Goal: Task Accomplishment & Management: Complete application form

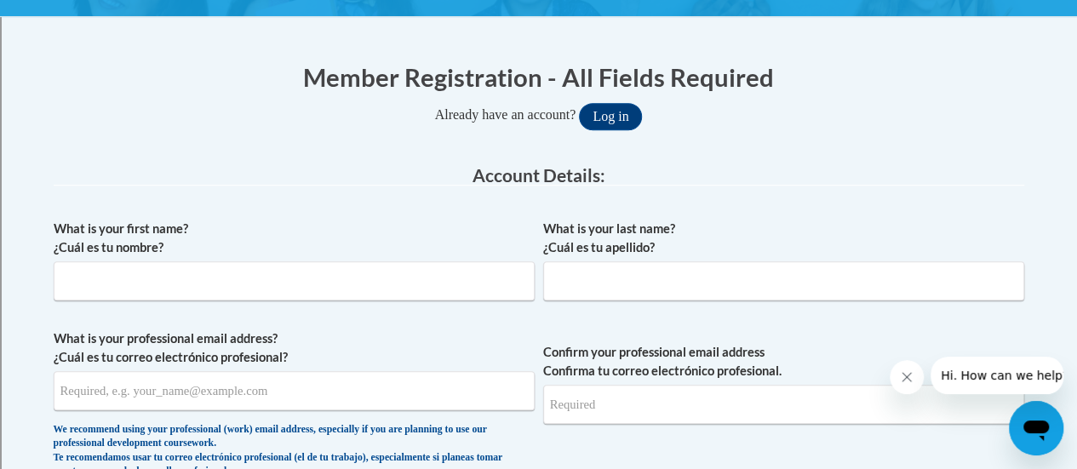
scroll to position [305, 0]
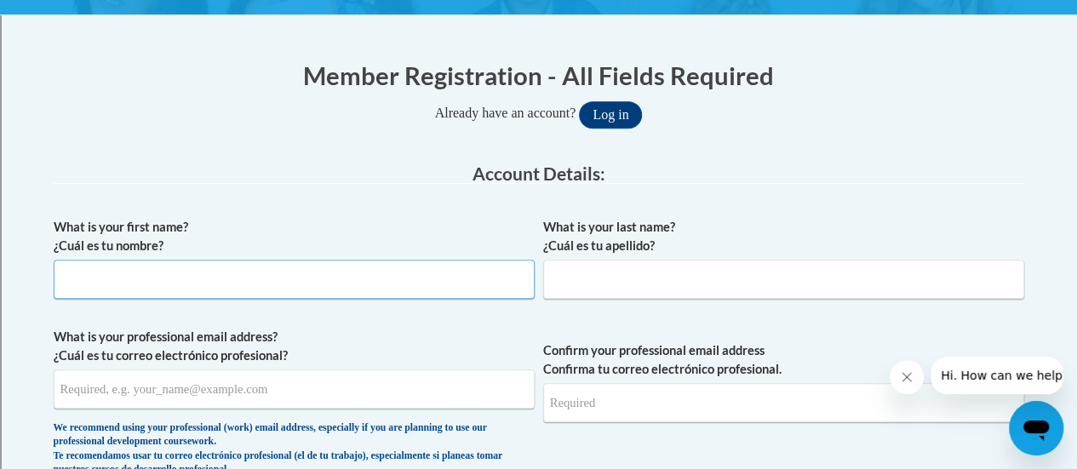
click at [409, 275] on input "What is your first name? ¿Cuál es tu nombre?" at bounding box center [294, 279] width 481 height 39
type input "[PERSON_NAME]"
type input "Baumann"
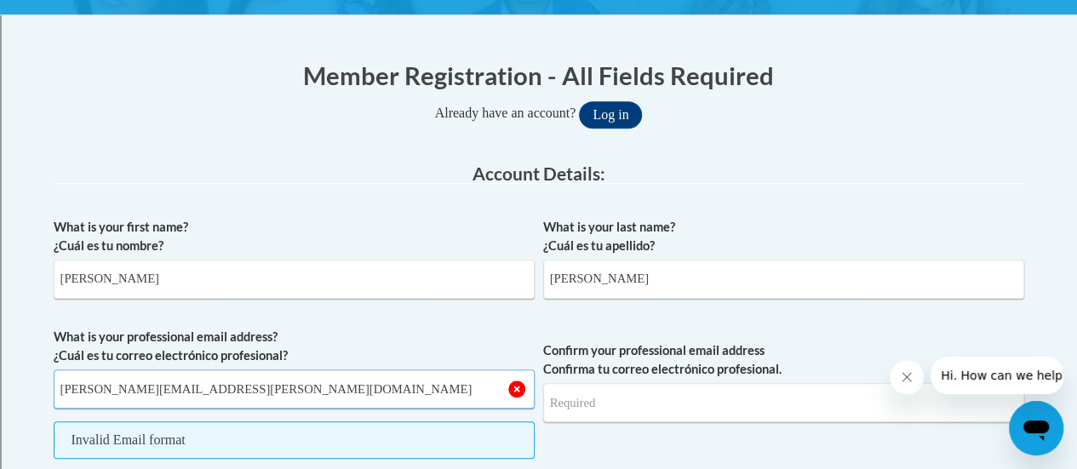
type input "[PERSON_NAME][EMAIL_ADDRESS][DOMAIN_NAME]"
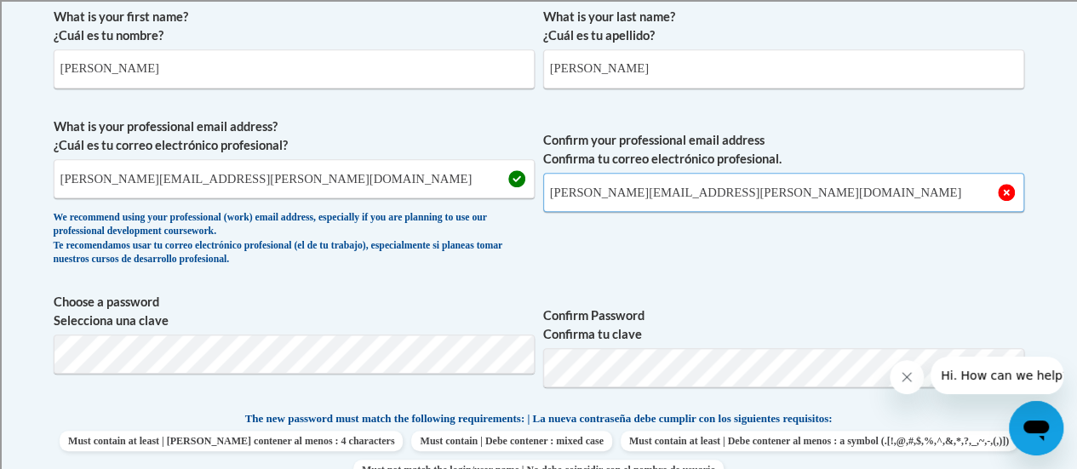
scroll to position [542, 0]
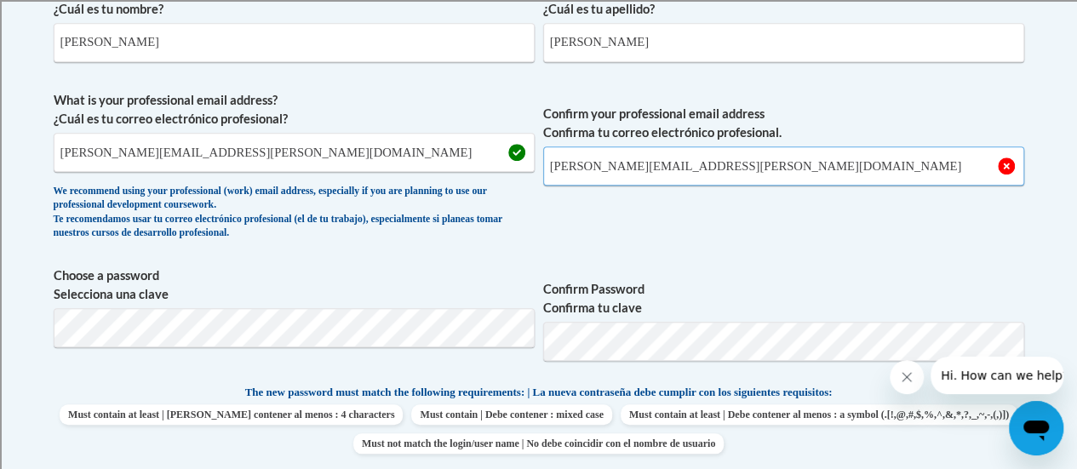
type input "[PERSON_NAME][EMAIL_ADDRESS][DOMAIN_NAME]"
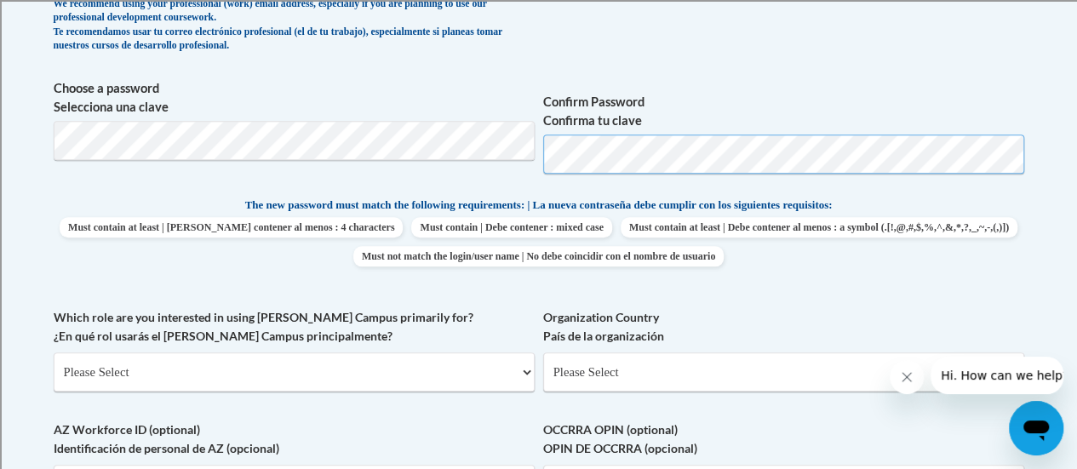
scroll to position [734, 0]
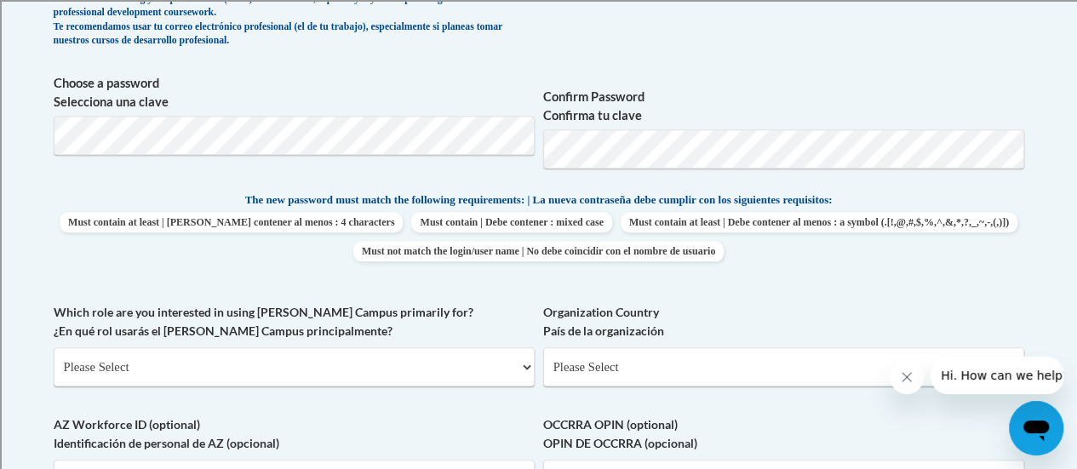
click at [714, 318] on label "Organization Country País de la organización" at bounding box center [783, 321] width 481 height 37
click at [714, 347] on select "Please Select United States | Estados Unidos Outside of the United States | Fue…" at bounding box center [783, 366] width 481 height 39
click at [417, 364] on select "Please Select College/University | Colegio/Universidad Community/Nonprofit Part…" at bounding box center [294, 366] width 481 height 39
click at [758, 100] on label "Confirm Password Confirma tu clave" at bounding box center [783, 106] width 481 height 37
click at [691, 117] on label "Confirm Password Confirma tu clave" at bounding box center [783, 106] width 481 height 37
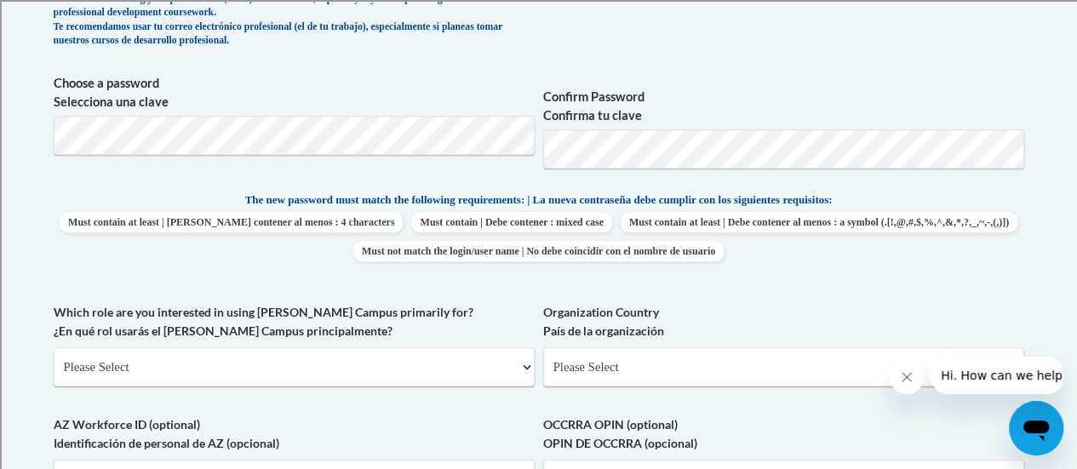
click at [611, 214] on span "Must contain | Debe contener : mixed case" at bounding box center [511, 222] width 200 height 20
click at [427, 354] on select "Please Select College/University | Colegio/Universidad Community/Nonprofit Part…" at bounding box center [294, 366] width 481 height 39
select select "fbf2d438-af2f-41f8-98f1-81c410e29de3"
click at [54, 347] on select "Please Select College/University | Colegio/Universidad Community/Nonprofit Part…" at bounding box center [294, 366] width 481 height 39
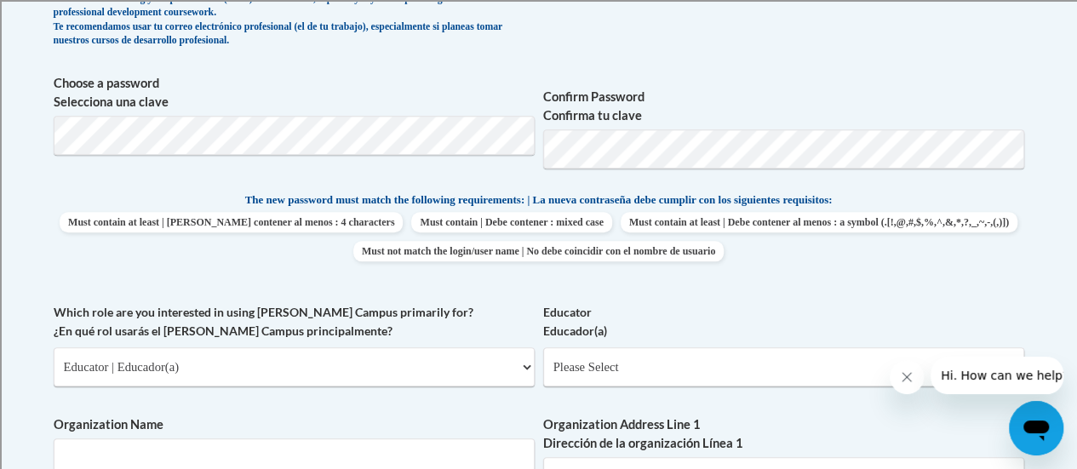
click at [464, 288] on div "What is your first name? ¿Cuál es tu nombre? Kari What is your last name? ¿Cuál…" at bounding box center [539, 317] width 971 height 1074
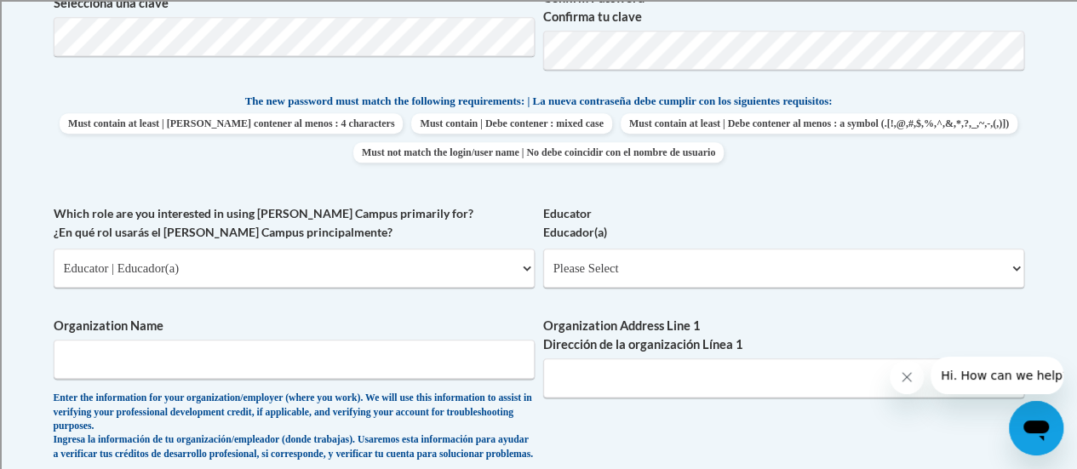
scroll to position [838, 0]
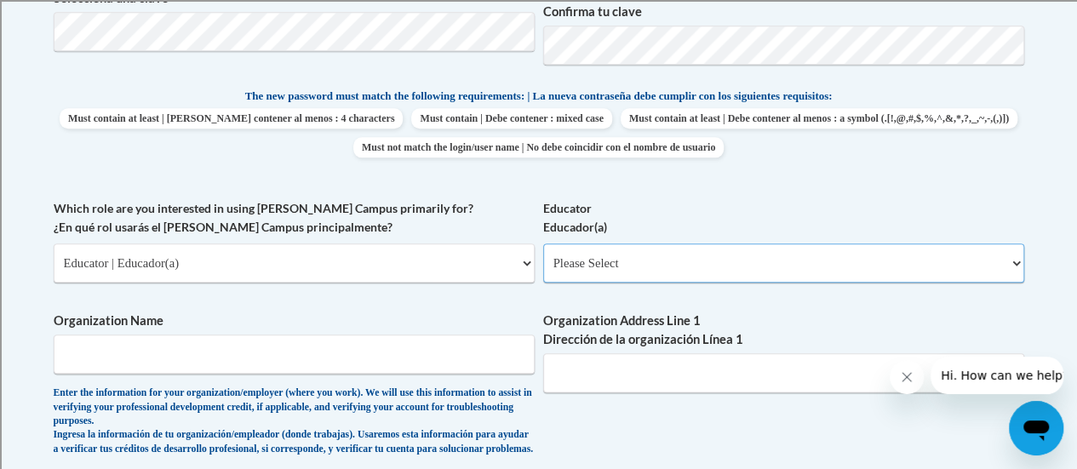
click at [730, 246] on select "Please Select Early Learning/Daycare Teacher/Family Home Care Provider | Maestr…" at bounding box center [783, 263] width 481 height 39
drag, startPoint x: 730, startPoint y: 246, endPoint x: 746, endPoint y: 267, distance: 26.1
click at [746, 267] on select "Please Select Early Learning/Daycare Teacher/Family Home Care Provider | Maestr…" at bounding box center [783, 263] width 481 height 39
click at [1018, 261] on select "Please Select Early Learning/Daycare Teacher/Family Home Care Provider | Maestr…" at bounding box center [783, 263] width 481 height 39
select select "8e40623d-54d0-45cd-9f92-5df65cd3f8cf"
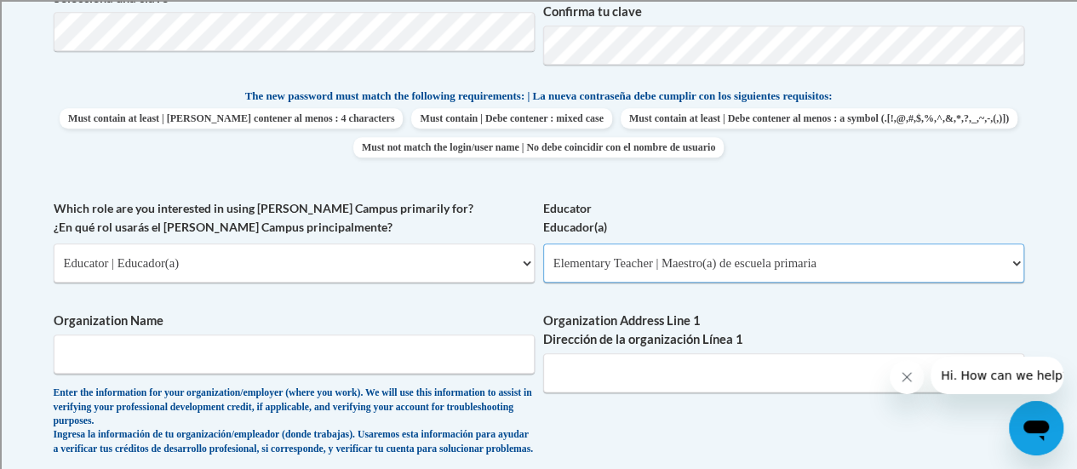
click at [543, 244] on select "Please Select Early Learning/Daycare Teacher/Family Home Care Provider | Maestr…" at bounding box center [783, 263] width 481 height 39
click at [719, 101] on span "The new password must match the following requirements: | La nueva contraseña d…" at bounding box center [539, 96] width 588 height 15
click at [356, 358] on input "Organization Name" at bounding box center [294, 354] width 481 height 39
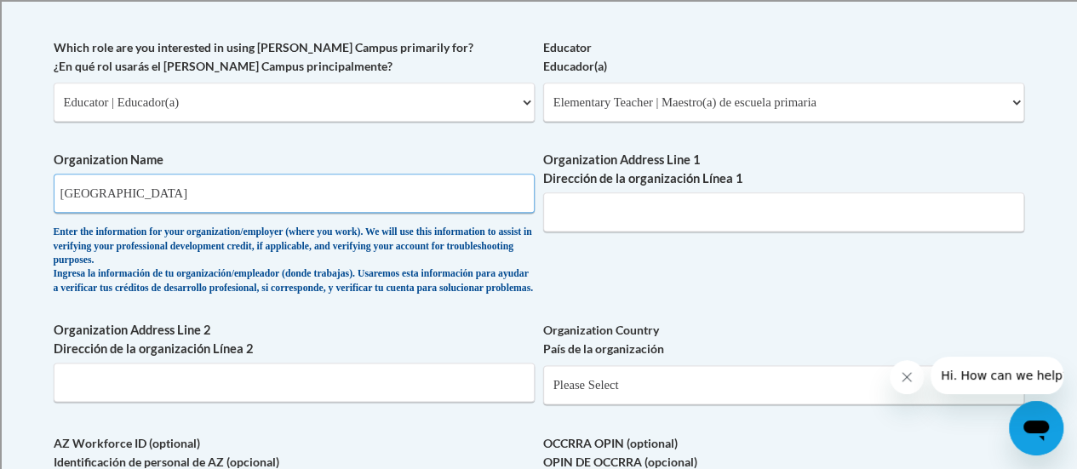
scroll to position [1001, 0]
type input "Racine Unified School District"
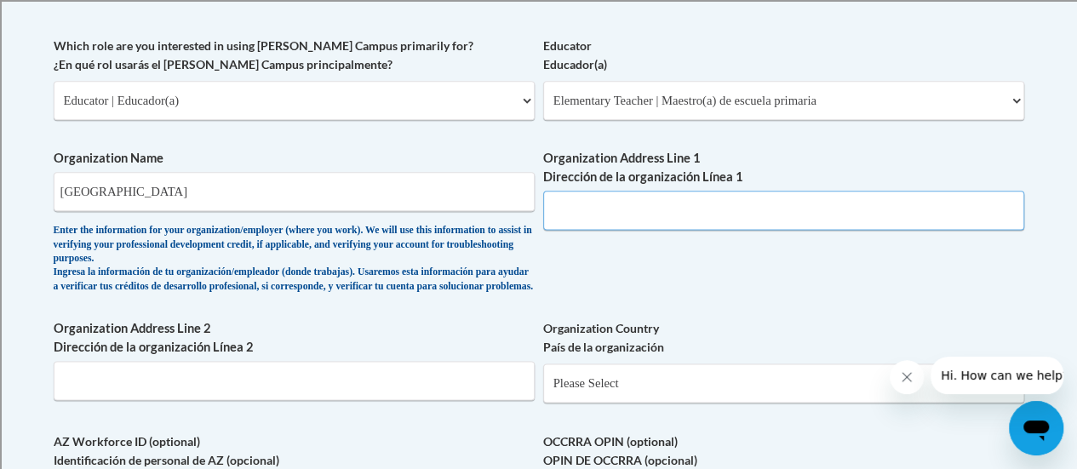
click at [690, 203] on input "Organization Address Line 1 Dirección de la organización Línea 1" at bounding box center [783, 210] width 481 height 39
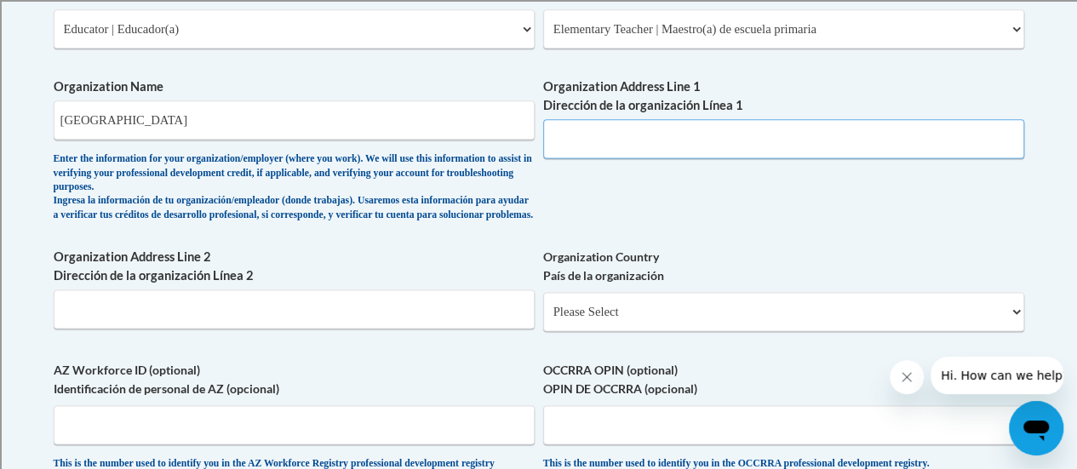
scroll to position [1071, 0]
click at [749, 144] on input "3109 Mt Pleasant St, Racine, WI" at bounding box center [783, 139] width 481 height 39
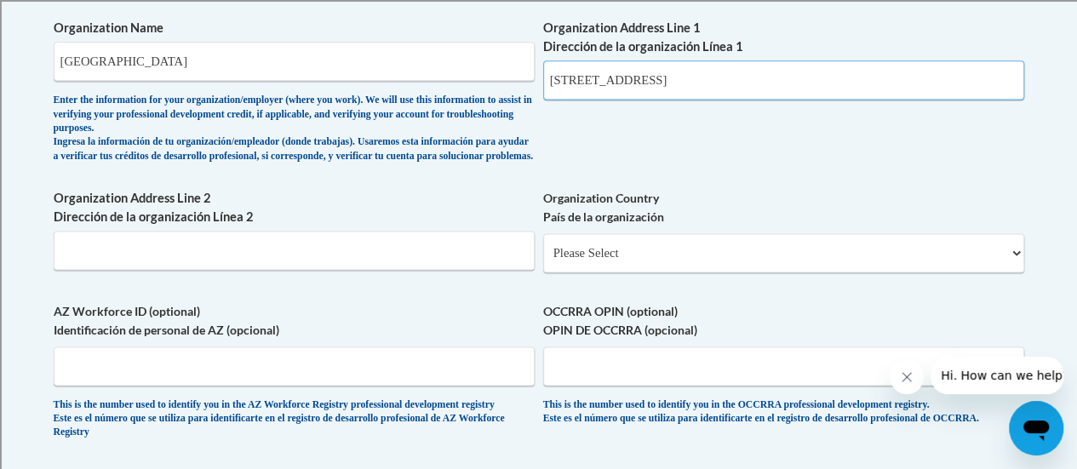
scroll to position [1133, 0]
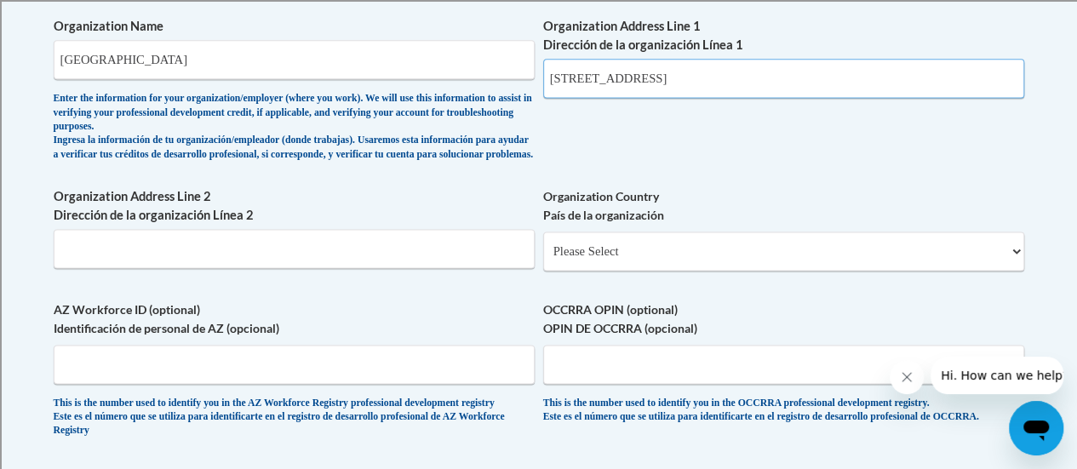
drag, startPoint x: 800, startPoint y: 79, endPoint x: 668, endPoint y: 80, distance: 131.1
click at [668, 80] on input "3109 Mt Pleasant St, Racine, WI 53404" at bounding box center [783, 78] width 481 height 39
type input "3109 Mt Pleasant St,"
click at [308, 255] on input "Organization Address Line 2 Dirección de la organización Línea 2" at bounding box center [294, 248] width 481 height 39
paste input "Racine, WI 53404"
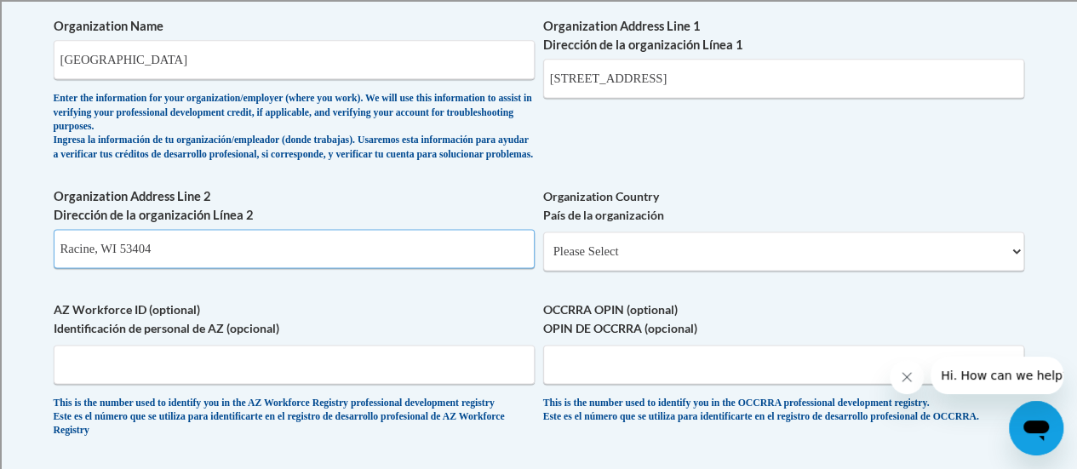
type input "Racine, WI 53404"
click at [677, 75] on input "3109 Mt Pleasant St," at bounding box center [783, 78] width 481 height 39
type input "3109 Mt Pleasant St"
click at [710, 263] on select "Please Select United States | Estados Unidos Outside of the United States | Fue…" at bounding box center [783, 251] width 481 height 39
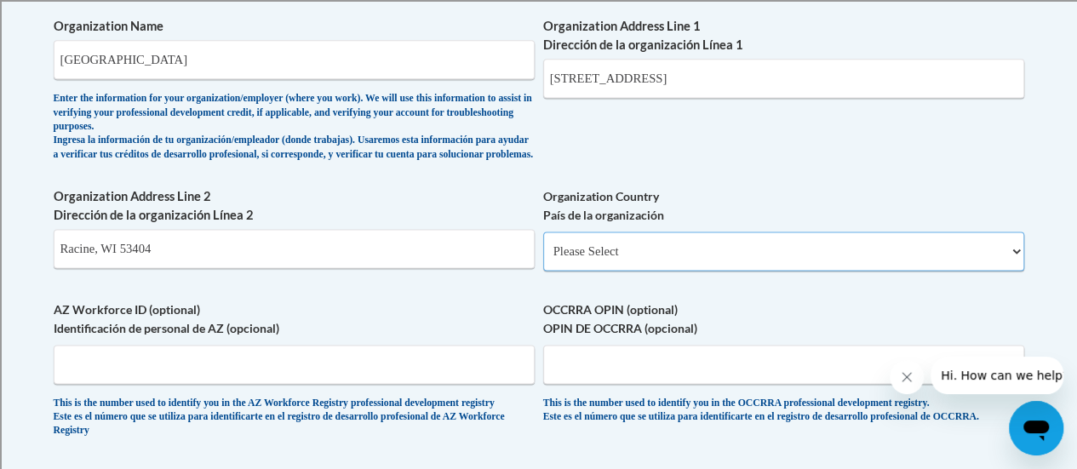
select select "ad49bcad-a171-4b2e-b99c-48b446064914"
click at [543, 245] on select "Please Select United States | Estados Unidos Outside of the United States | Fue…" at bounding box center [783, 251] width 481 height 39
select select
click at [0, 0] on label "Organization ZIP Code Código postal de la organización" at bounding box center [0, 0] width 0 height 0
click at [0, 0] on input "Organization ZIP Code Código postal de la organización" at bounding box center [0, 0] width 0 height 0
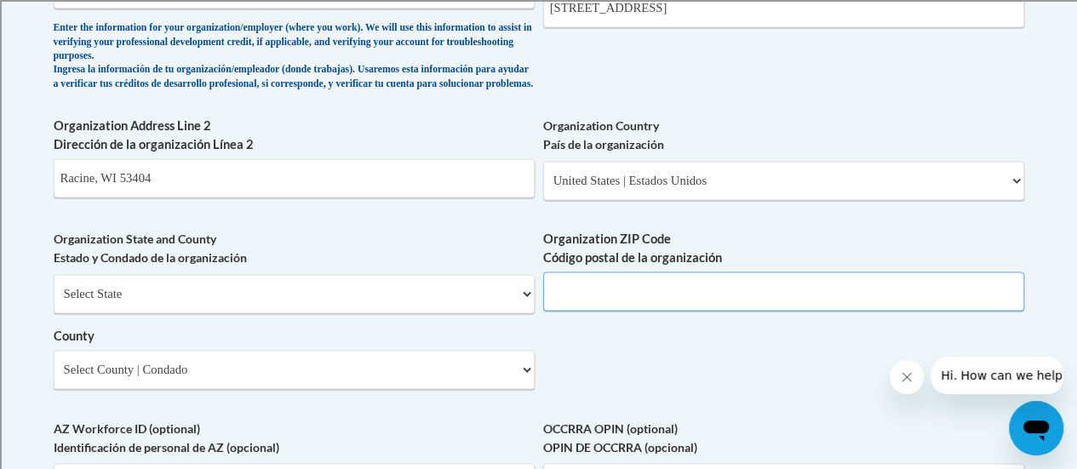
scroll to position [1204, 0]
click at [524, 307] on select "Select State Alabama Alaska Arizona Arkansas California Colorado Connecticut De…" at bounding box center [294, 292] width 481 height 39
select select "Wisconsin"
click at [54, 286] on select "Select State Alabama Alaska Arizona Arkansas California Colorado Connecticut De…" at bounding box center [294, 292] width 481 height 39
click at [607, 297] on input "Organization ZIP Code Código postal de la organización" at bounding box center [783, 290] width 481 height 39
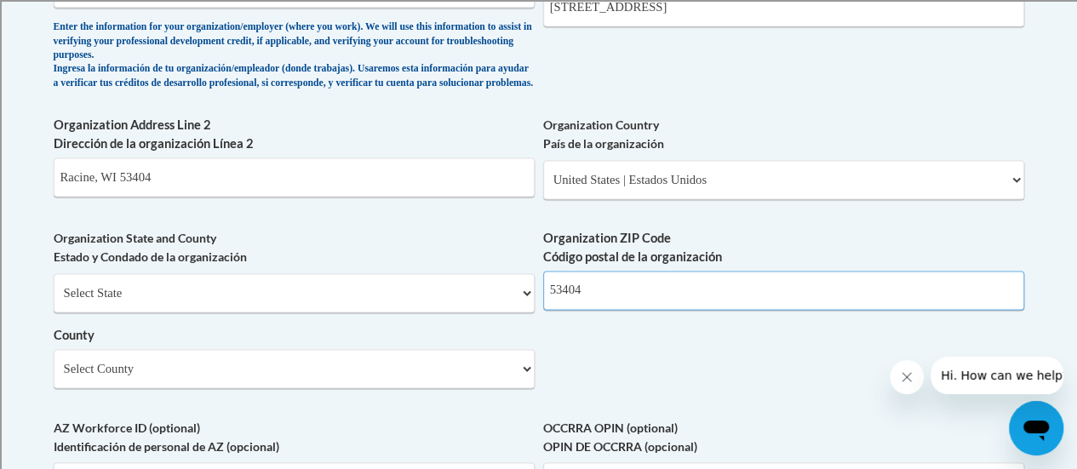
type input "53404"
click at [399, 387] on select "Select County Adams Ashland Barron Bayfield Brown Buffalo Burnett Calumet Chipp…" at bounding box center [294, 368] width 481 height 39
select select "Racine"
click at [54, 362] on select "Select County Adams Ashland Barron Bayfield Brown Buffalo Burnett Calumet Chipp…" at bounding box center [294, 368] width 481 height 39
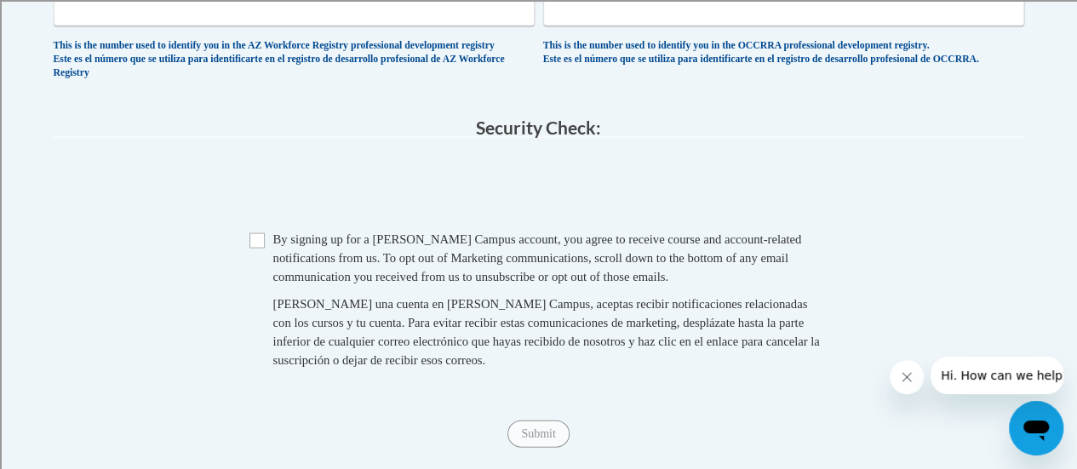
scroll to position [1683, 0]
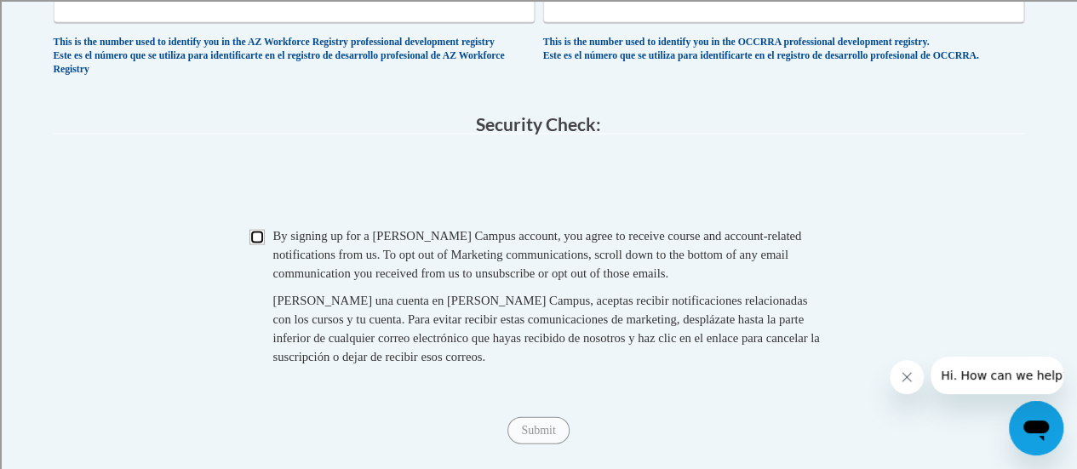
click at [257, 245] on input "Checkbox" at bounding box center [257, 237] width 15 height 15
checkbox input "true"
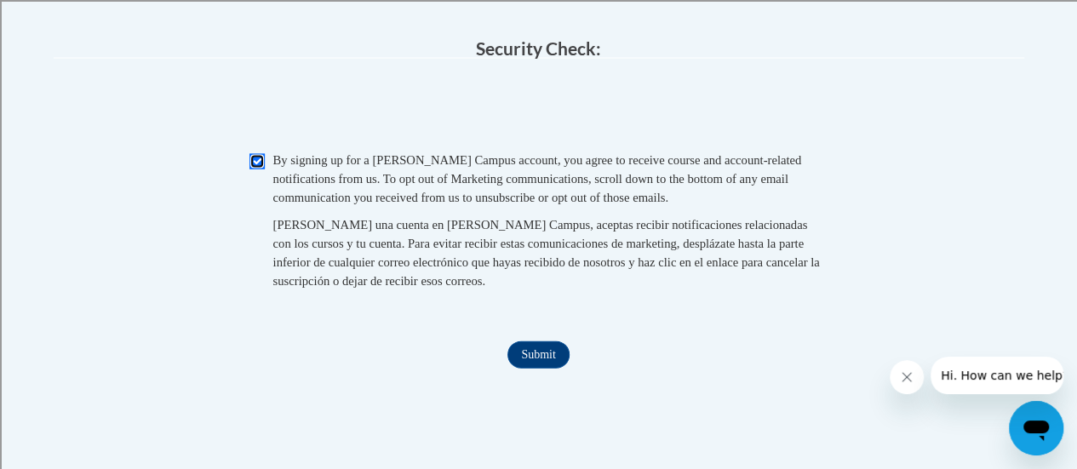
scroll to position [1759, 0]
click at [530, 368] on input "Submit" at bounding box center [538, 354] width 61 height 27
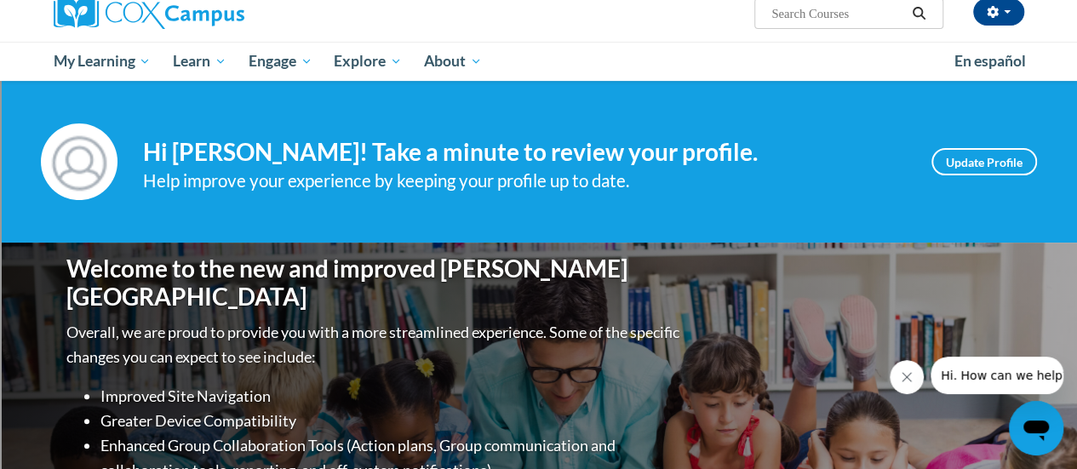
scroll to position [147, 0]
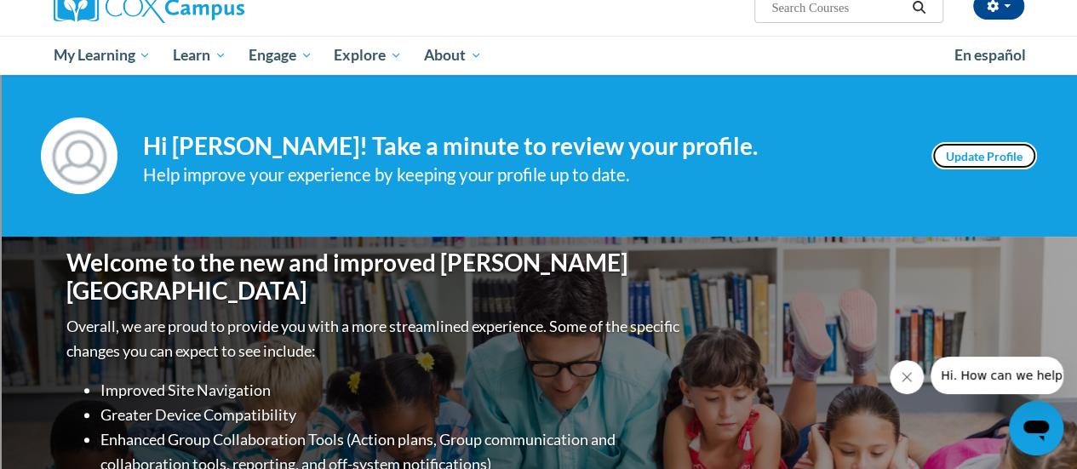
click at [984, 147] on link "Update Profile" at bounding box center [985, 155] width 106 height 27
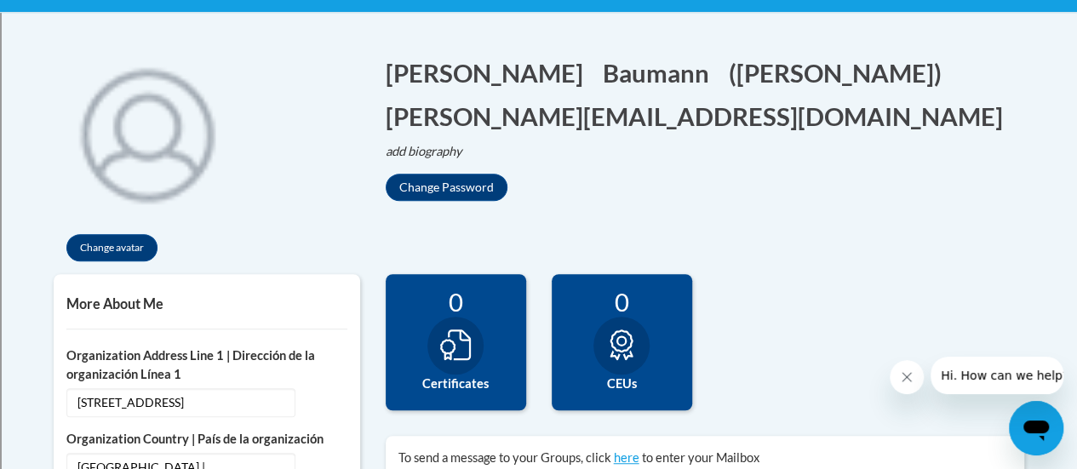
scroll to position [372, 0]
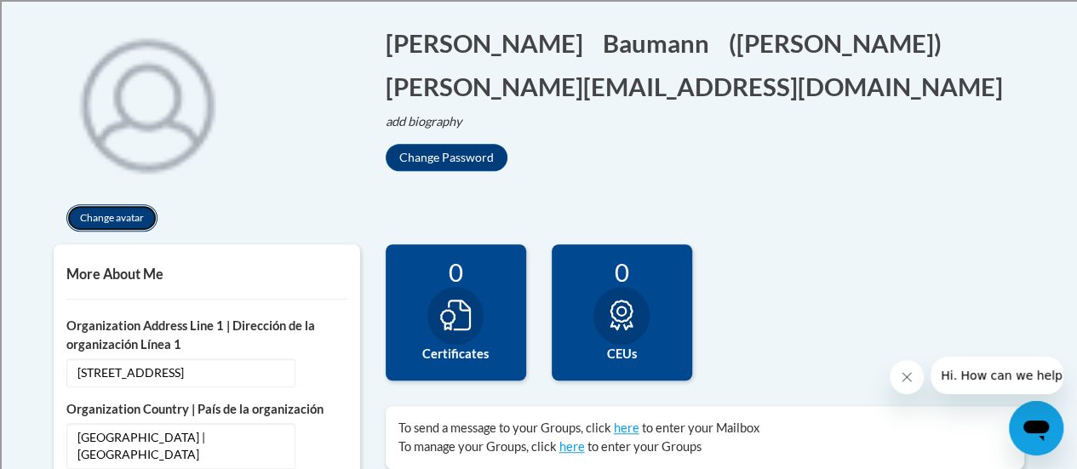
click at [104, 215] on button "Change avatar" at bounding box center [111, 217] width 91 height 27
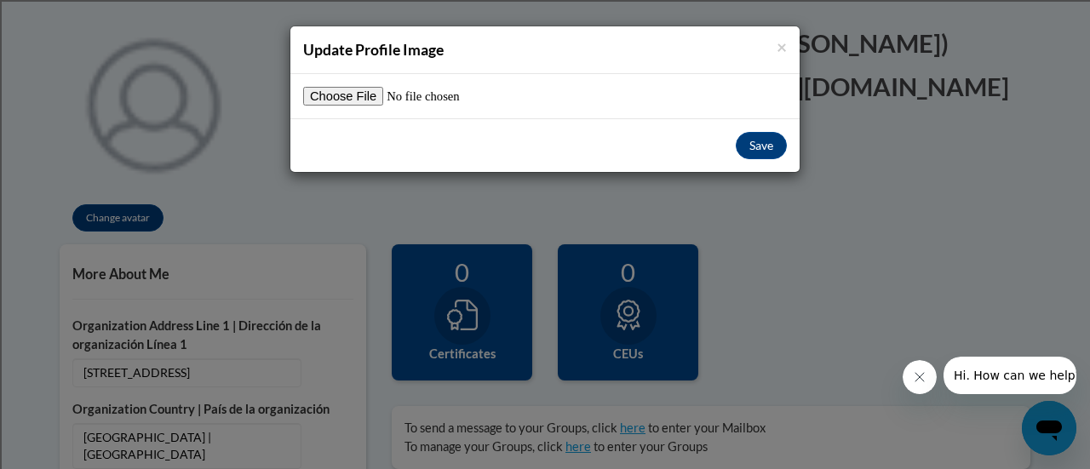
click at [775, 43] on h4 "Update Profile Image" at bounding box center [545, 49] width 484 height 21
click at [786, 48] on span "×" at bounding box center [782, 46] width 10 height 21
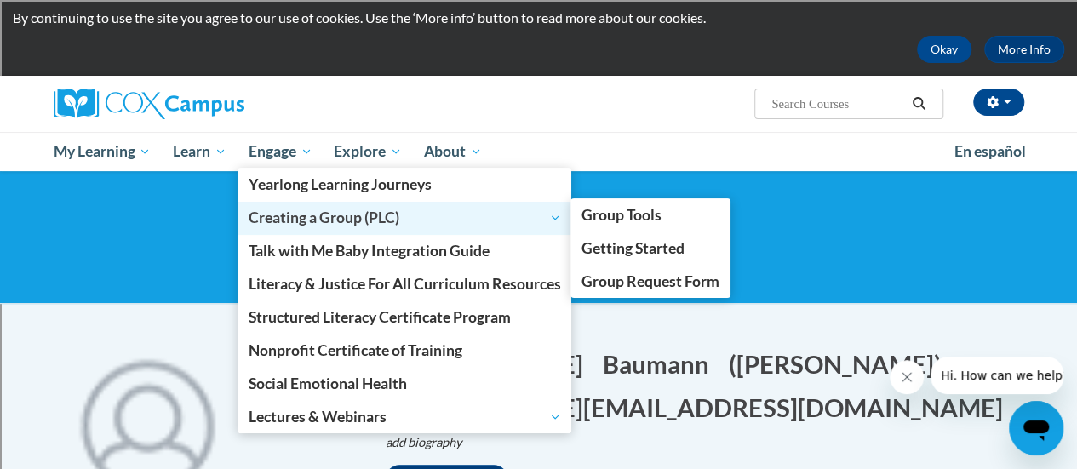
scroll to position [50, 0]
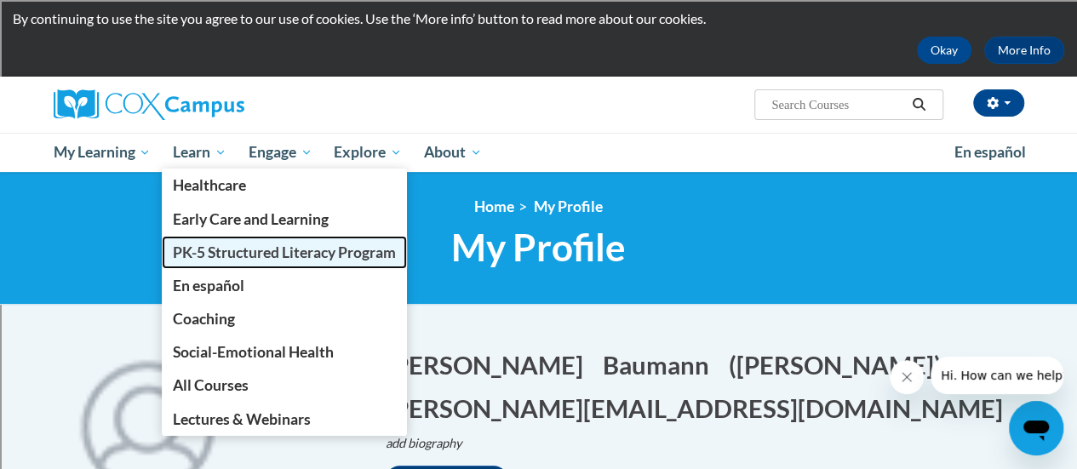
click at [211, 250] on span "PK-5 Structured Literacy Program" at bounding box center [284, 253] width 223 height 18
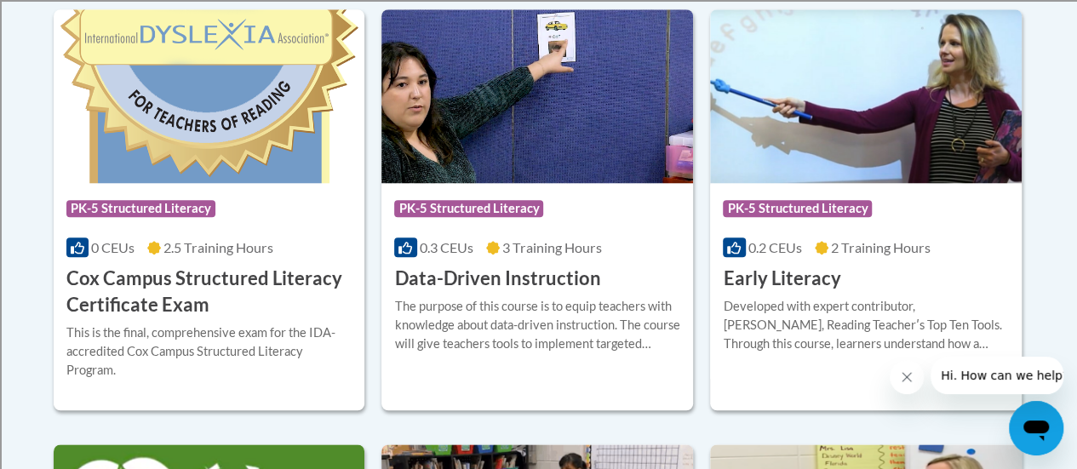
scroll to position [823, 0]
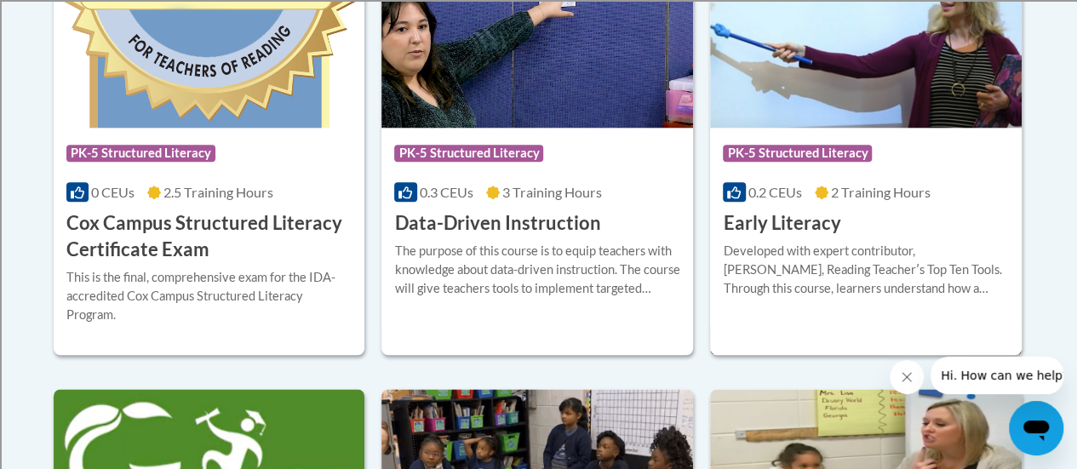
click at [786, 54] on img at bounding box center [866, 41] width 312 height 174
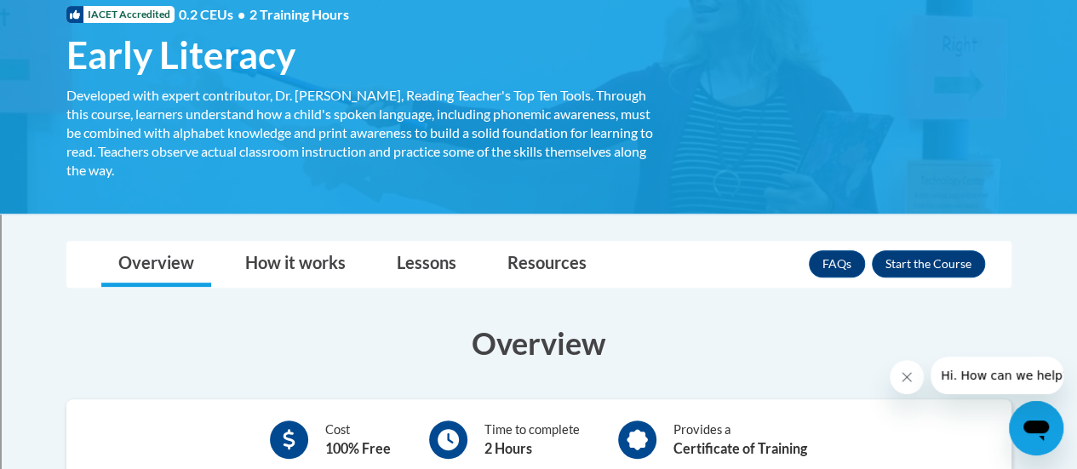
scroll to position [355, 0]
